Goal: Complete application form: Complete application form

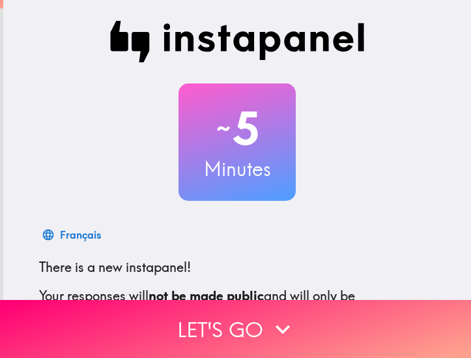
scroll to position [185, 0]
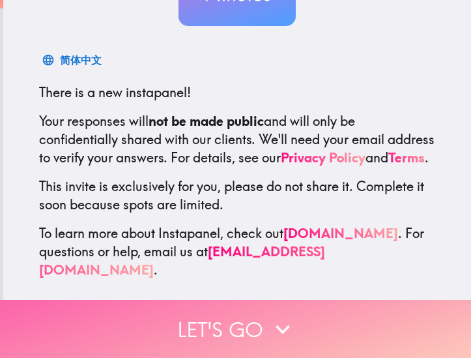
click at [216, 312] on button "Let's go" at bounding box center [235, 329] width 471 height 58
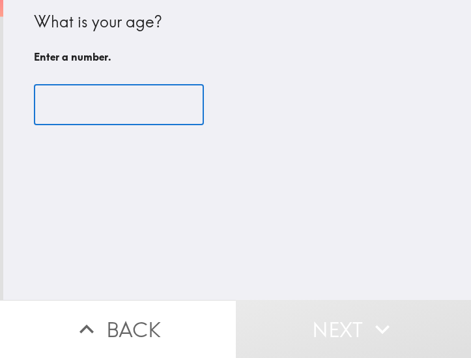
click at [138, 111] on input "number" at bounding box center [119, 105] width 170 height 40
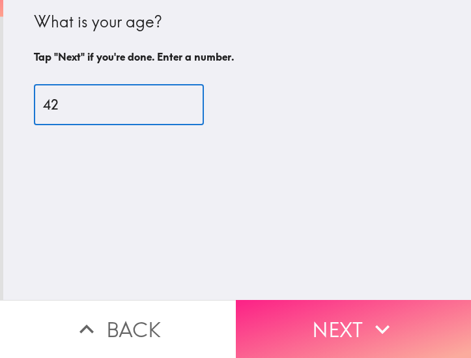
type input "42"
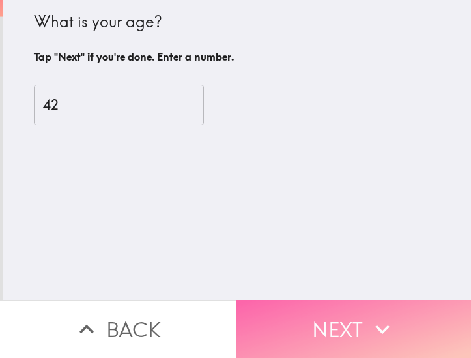
click at [291, 317] on button "Next" at bounding box center [354, 329] width 236 height 58
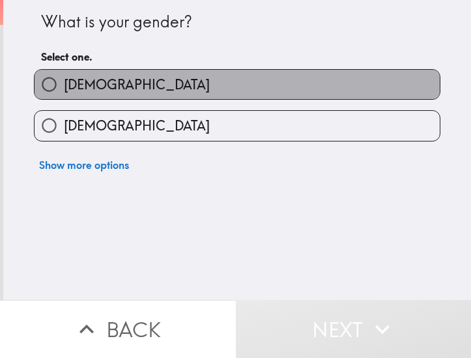
click at [143, 90] on label "[DEMOGRAPHIC_DATA]" at bounding box center [238, 84] width 406 height 29
click at [64, 90] on input "[DEMOGRAPHIC_DATA]" at bounding box center [49, 84] width 29 height 29
radio input "true"
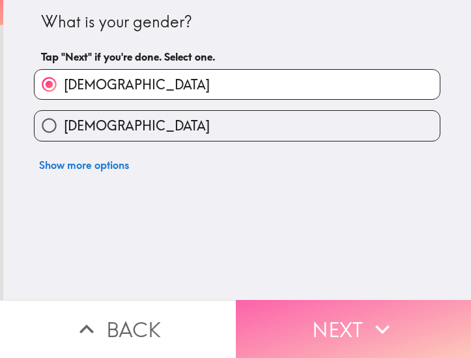
click at [334, 311] on button "Next" at bounding box center [354, 329] width 236 height 58
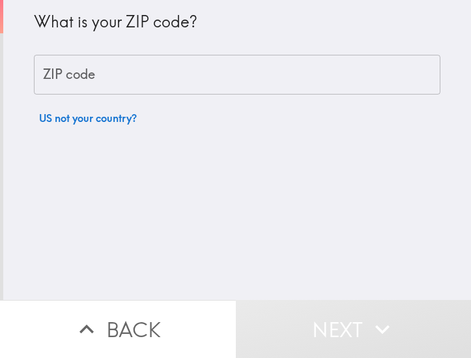
click at [82, 74] on input "ZIP code" at bounding box center [237, 75] width 407 height 40
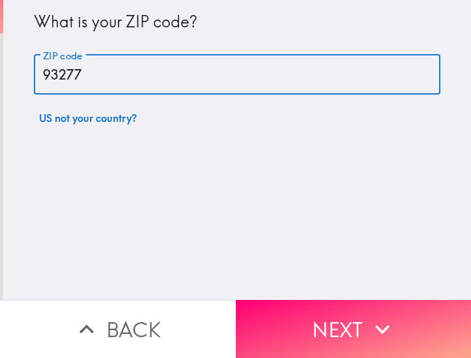
click at [106, 74] on input "93277" at bounding box center [237, 75] width 407 height 40
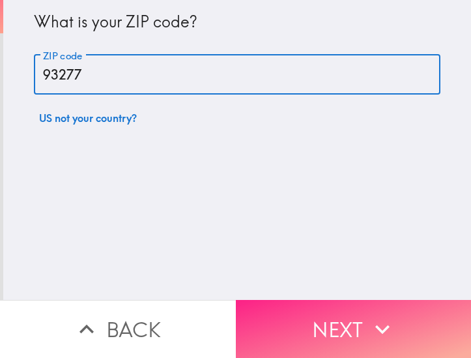
type input "93277"
click at [284, 314] on button "Next" at bounding box center [354, 329] width 236 height 58
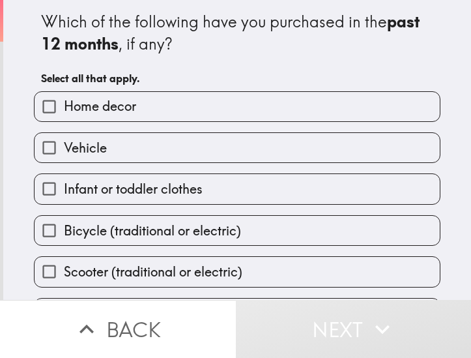
click at [152, 112] on label "Home decor" at bounding box center [238, 106] width 406 height 29
click at [64, 112] on input "Home decor" at bounding box center [49, 106] width 29 height 29
checkbox input "true"
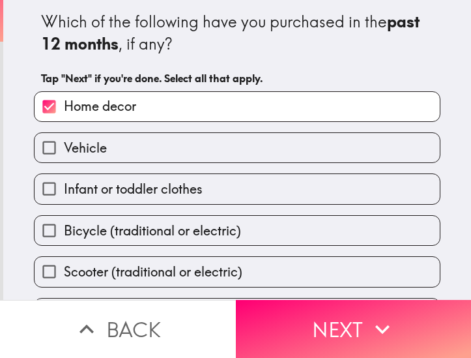
click at [148, 197] on span "Infant or toddler clothes" at bounding box center [133, 189] width 139 height 18
click at [64, 197] on input "Infant or toddler clothes" at bounding box center [49, 188] width 29 height 29
checkbox input "true"
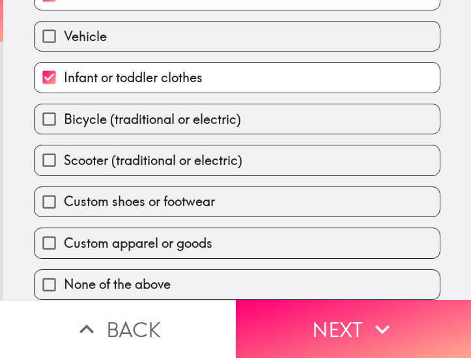
scroll to position [61, 0]
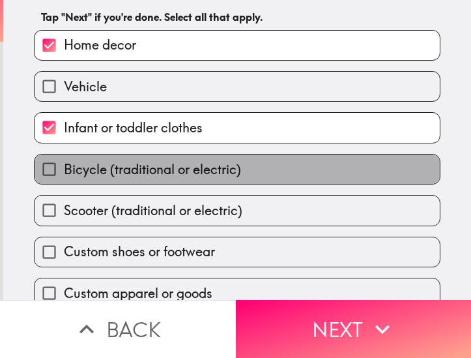
click at [111, 173] on span "Bicycle (traditional or electric)" at bounding box center [152, 169] width 177 height 18
click at [64, 173] on input "Bicycle (traditional or electric)" at bounding box center [49, 169] width 29 height 29
checkbox input "true"
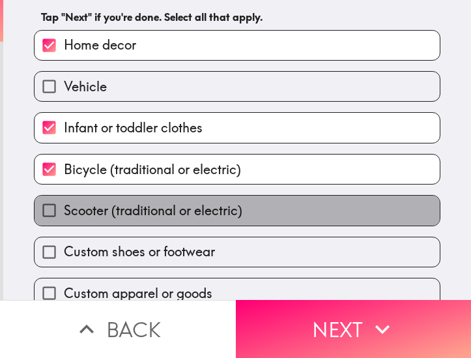
click at [119, 214] on span "Scooter (traditional or electric)" at bounding box center [153, 211] width 179 height 18
click at [64, 214] on input "Scooter (traditional or electric)" at bounding box center [49, 210] width 29 height 29
checkbox input "true"
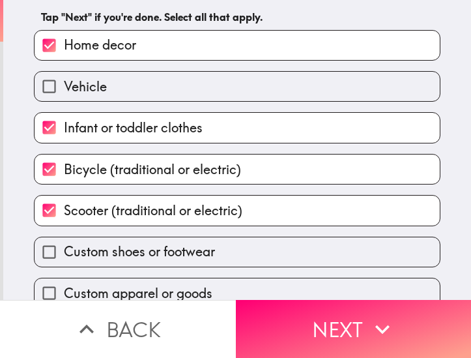
click at [114, 246] on span "Custom shoes or footwear" at bounding box center [139, 252] width 151 height 18
click at [64, 246] on input "Custom shoes or footwear" at bounding box center [49, 251] width 29 height 29
checkbox input "true"
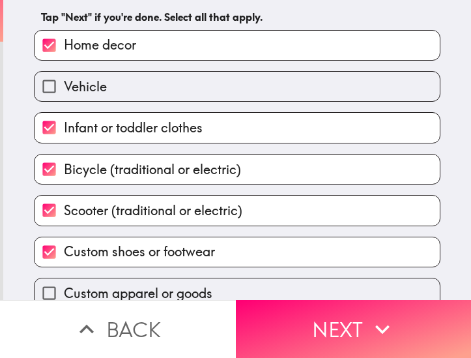
scroll to position [127, 0]
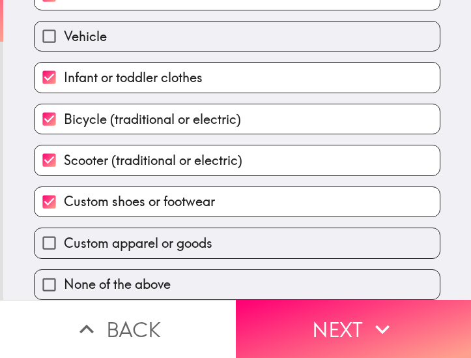
click at [106, 234] on span "Custom apparel or goods" at bounding box center [138, 243] width 149 height 18
click at [64, 230] on input "Custom apparel or goods" at bounding box center [49, 242] width 29 height 29
checkbox input "true"
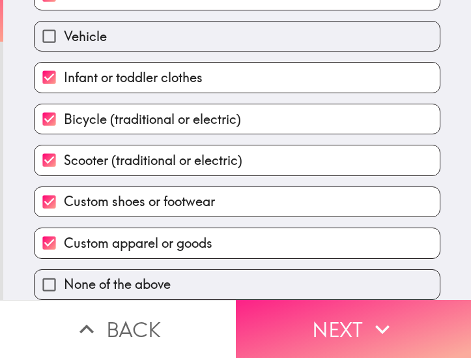
click at [279, 314] on button "Next" at bounding box center [354, 329] width 236 height 58
